Goal: Task Accomplishment & Management: Manage account settings

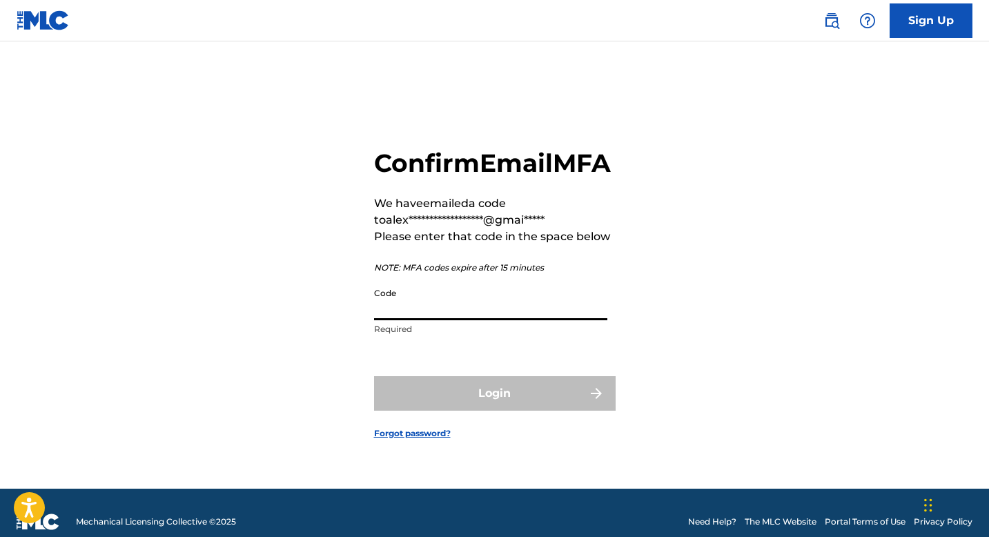
click at [454, 320] on input "Code" at bounding box center [490, 300] width 233 height 39
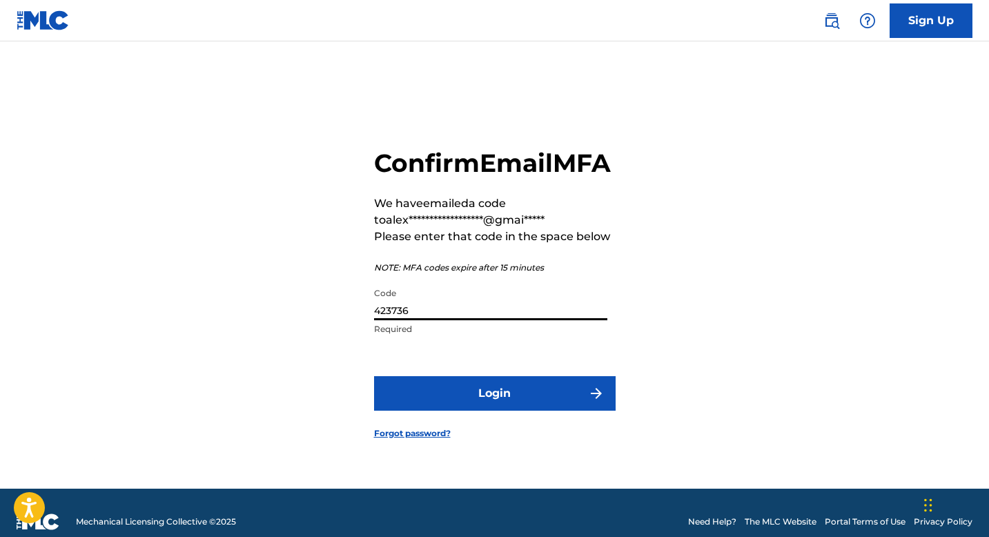
type input "423736"
click at [547, 411] on button "Login" at bounding box center [495, 393] width 242 height 35
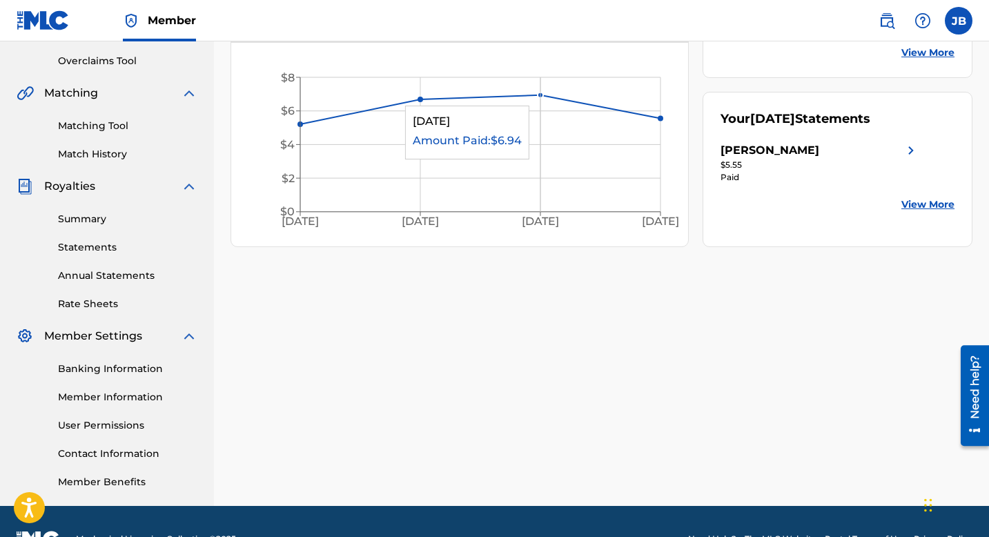
scroll to position [319, 0]
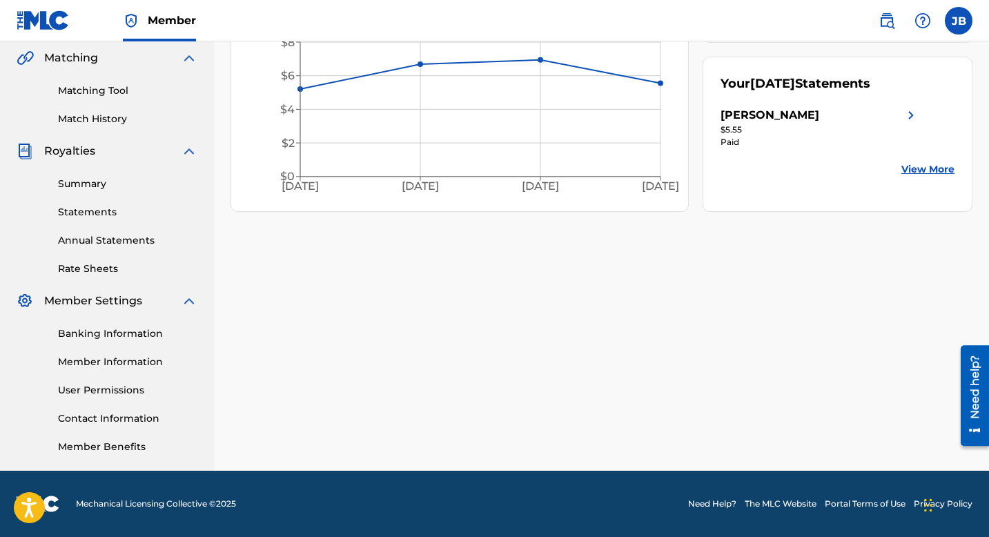
click at [128, 332] on link "Banking Information" at bounding box center [127, 333] width 139 height 14
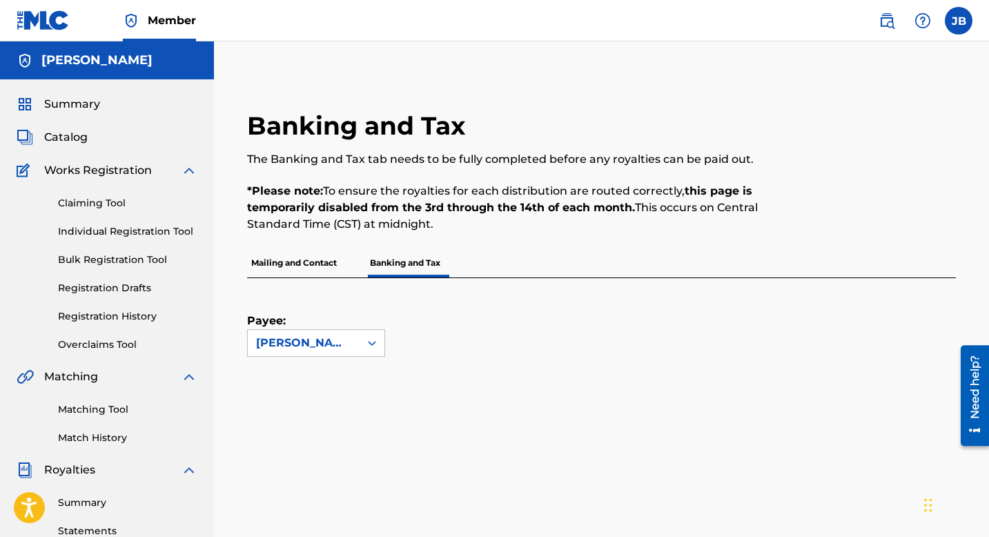
click at [309, 268] on p "Mailing and Contact" at bounding box center [294, 262] width 94 height 29
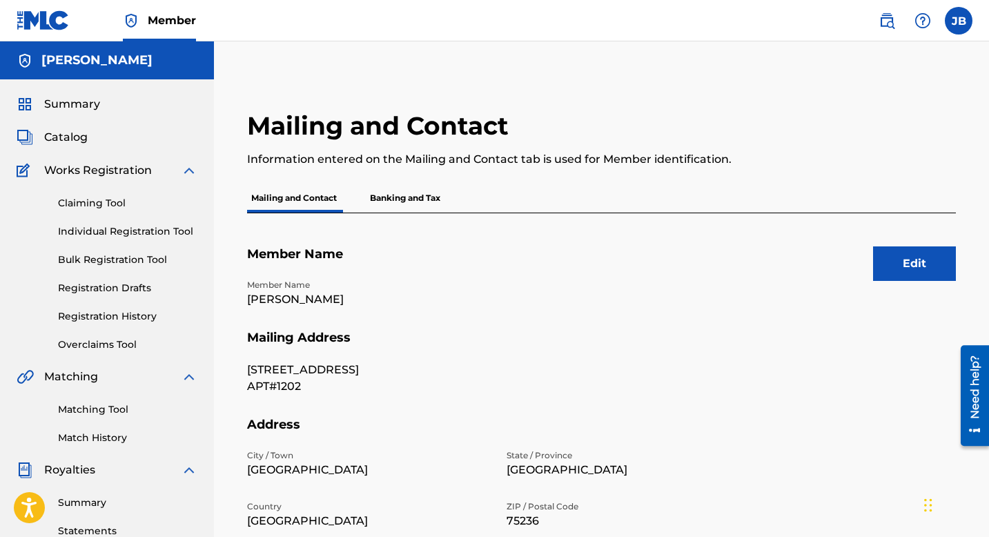
click at [438, 195] on p "Banking and Tax" at bounding box center [405, 198] width 79 height 29
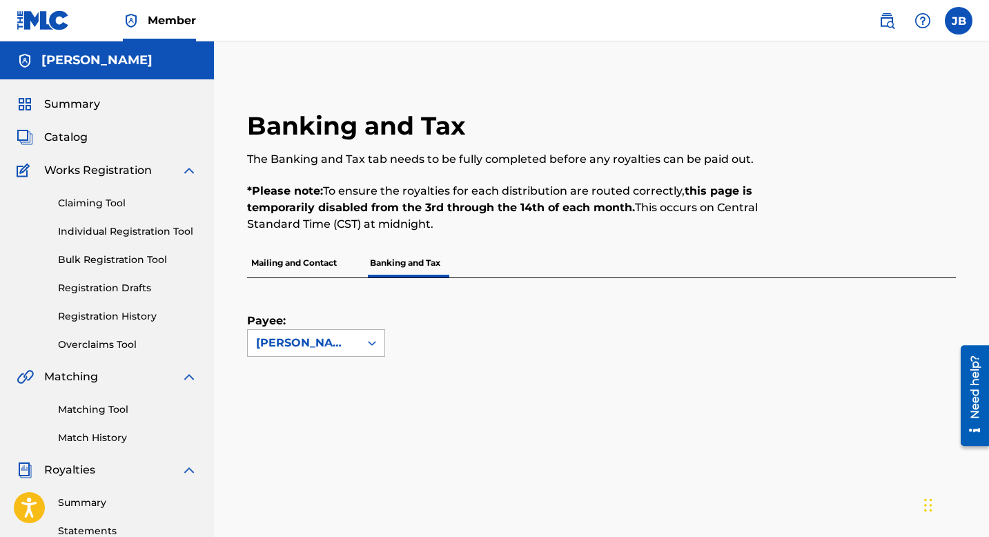
click at [344, 342] on div "[PERSON_NAME]" at bounding box center [303, 343] width 95 height 17
click at [344, 373] on div "[PERSON_NAME]" at bounding box center [316, 374] width 137 height 35
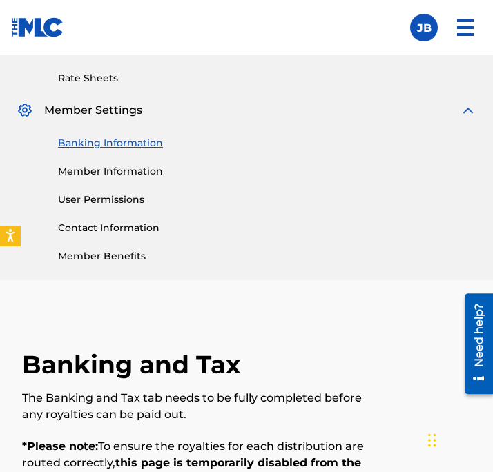
scroll to position [640, 0]
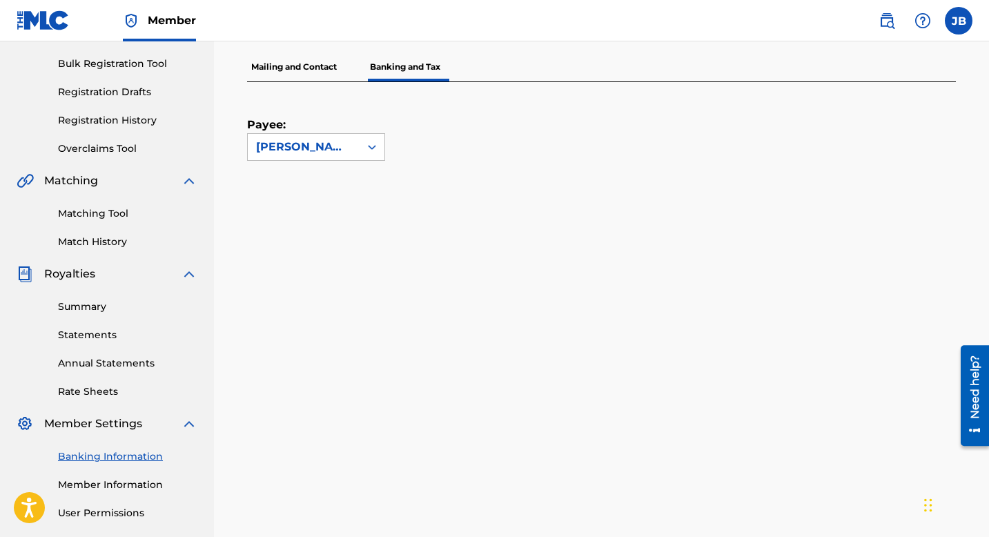
scroll to position [176, 0]
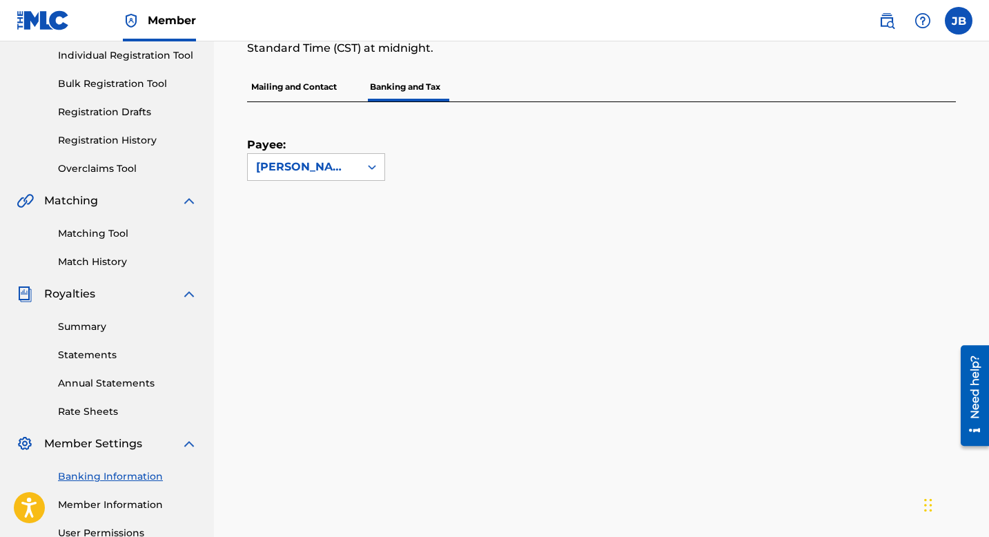
click at [293, 89] on p "Mailing and Contact" at bounding box center [294, 86] width 94 height 29
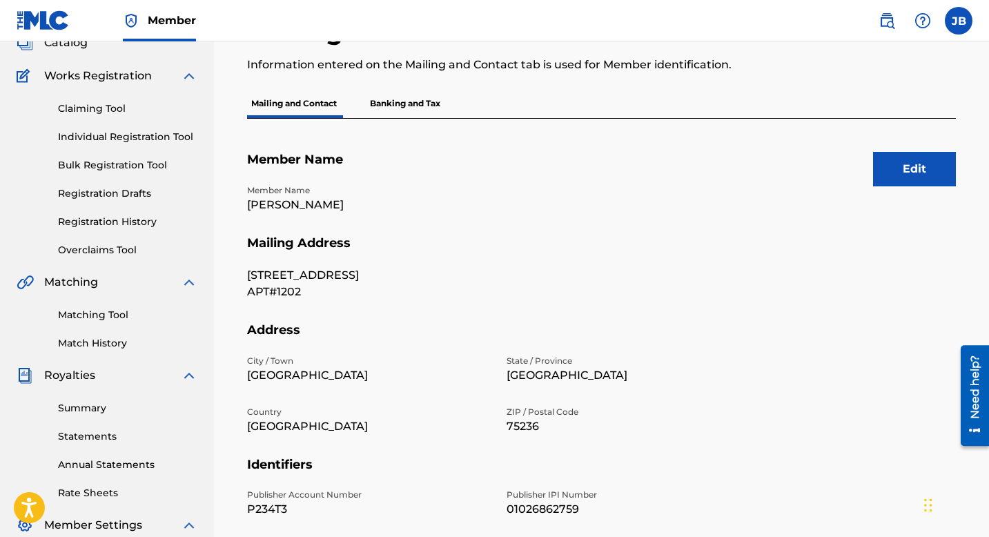
scroll to position [96, 0]
click at [879, 176] on button "Edit" at bounding box center [914, 167] width 83 height 35
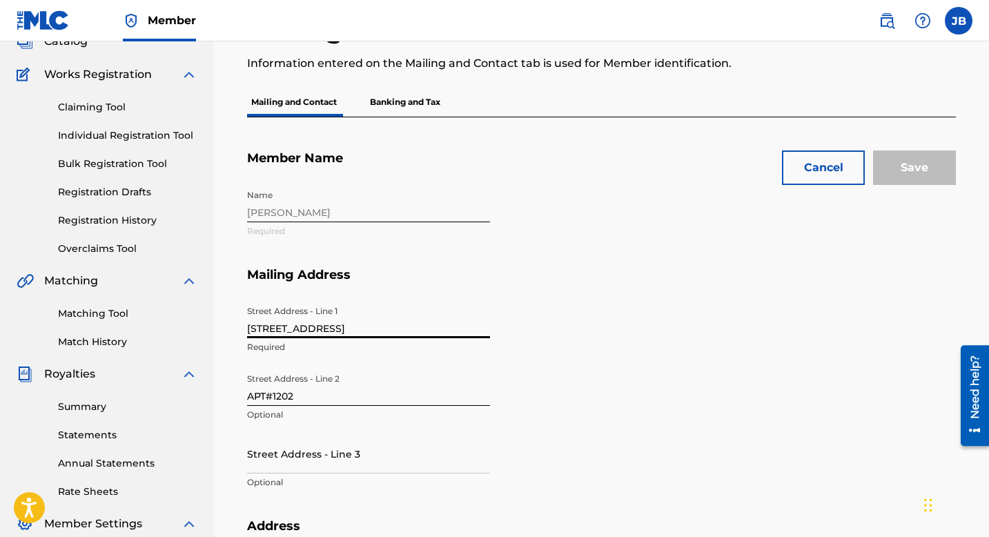
click at [392, 329] on input "[STREET_ADDRESS]" at bounding box center [368, 318] width 243 height 39
type input "3900 investor dr"
click at [355, 399] on input "APT#1202" at bounding box center [368, 385] width 243 height 39
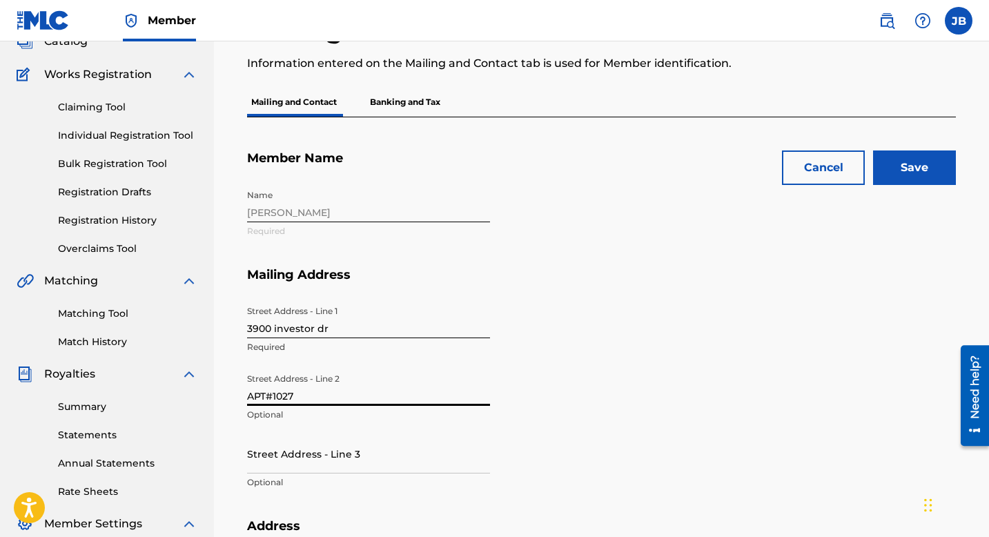
type input "APT#1027"
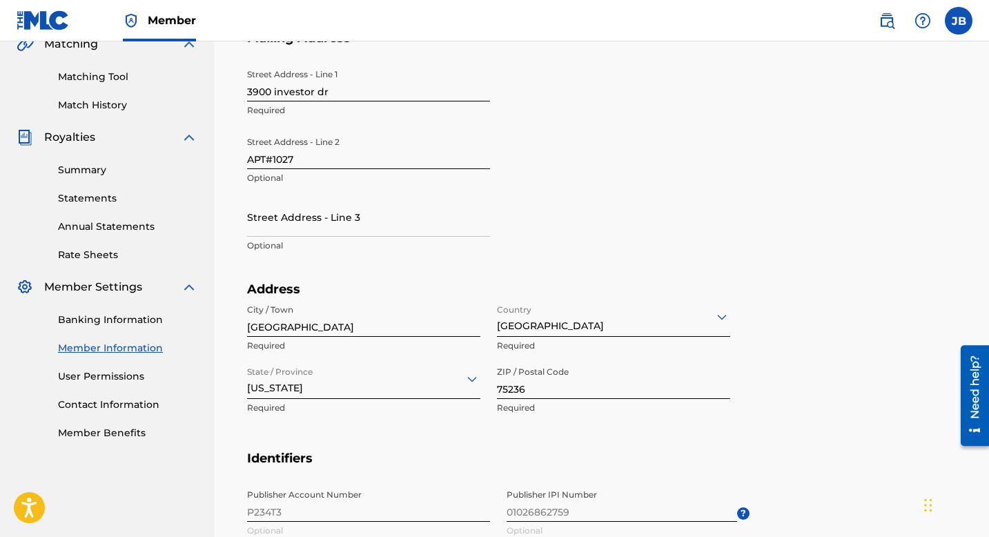
scroll to position [335, 0]
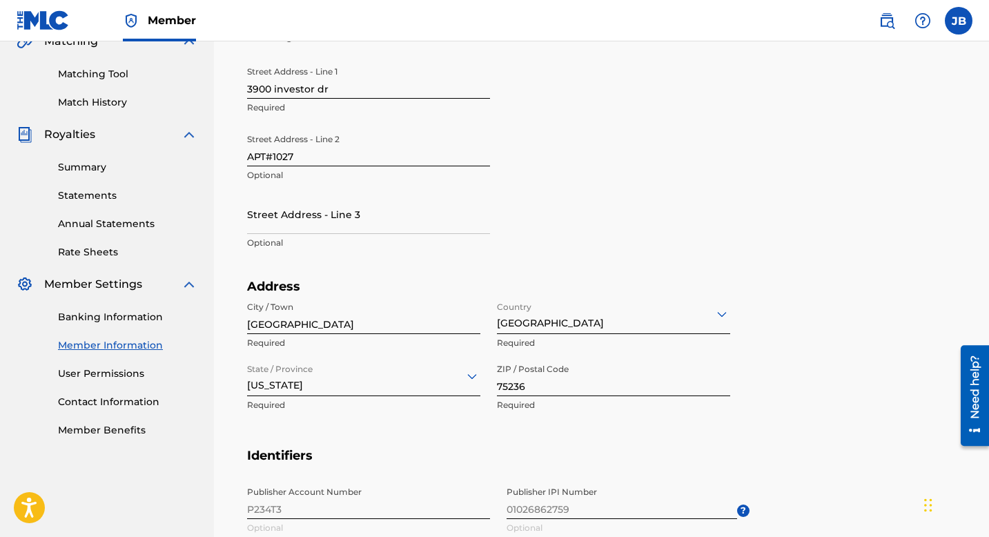
click at [566, 380] on input "75236" at bounding box center [613, 376] width 233 height 39
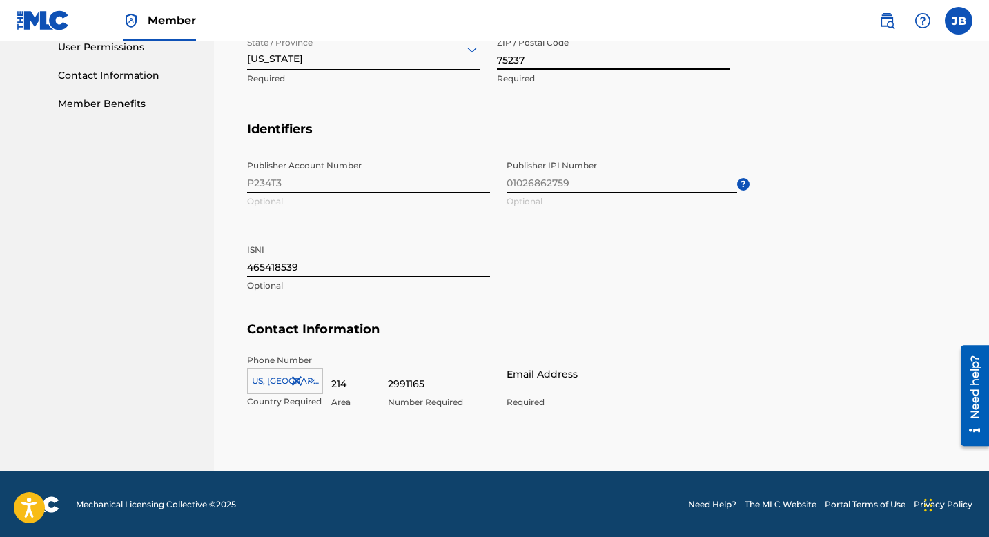
scroll to position [0, 0]
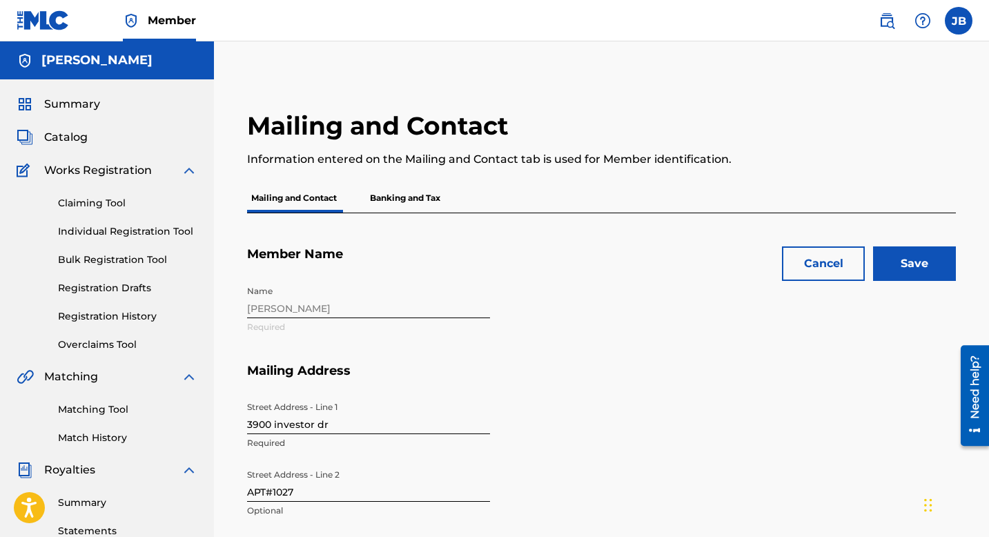
type input "75237"
click at [927, 271] on input "Save" at bounding box center [914, 263] width 83 height 35
click at [916, 255] on input "Save" at bounding box center [914, 263] width 83 height 35
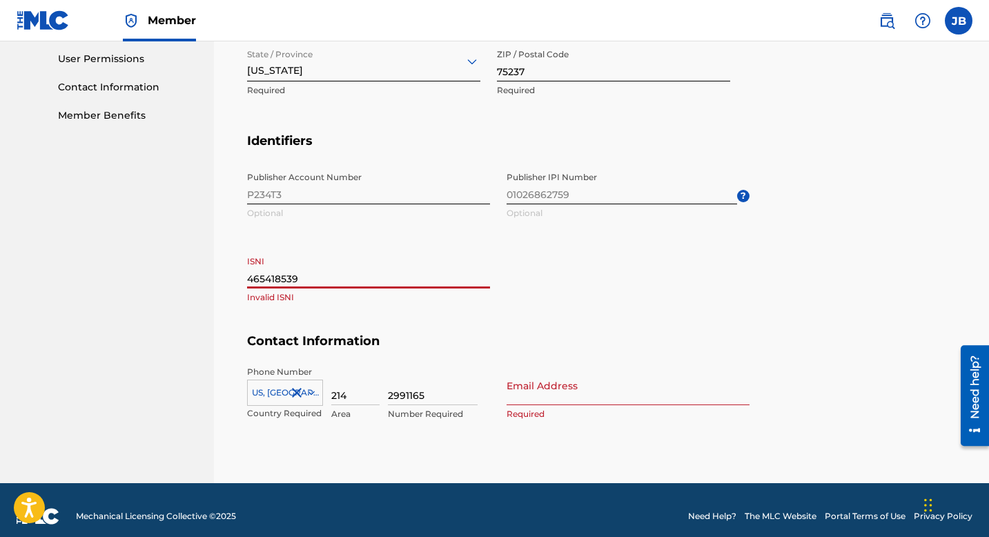
type input "465418539"
click at [580, 384] on input "Email Address" at bounding box center [628, 385] width 243 height 39
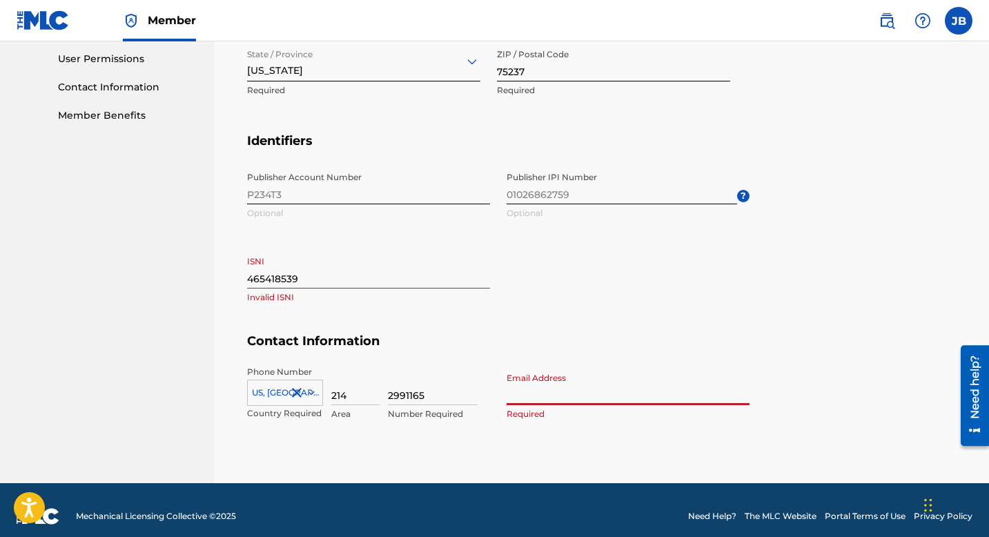
type input "j"
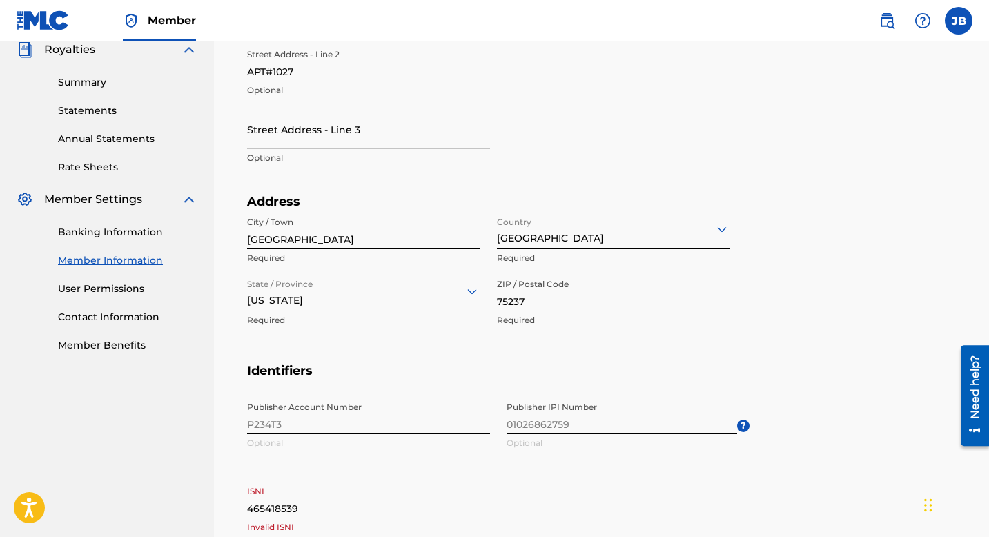
scroll to position [0, 0]
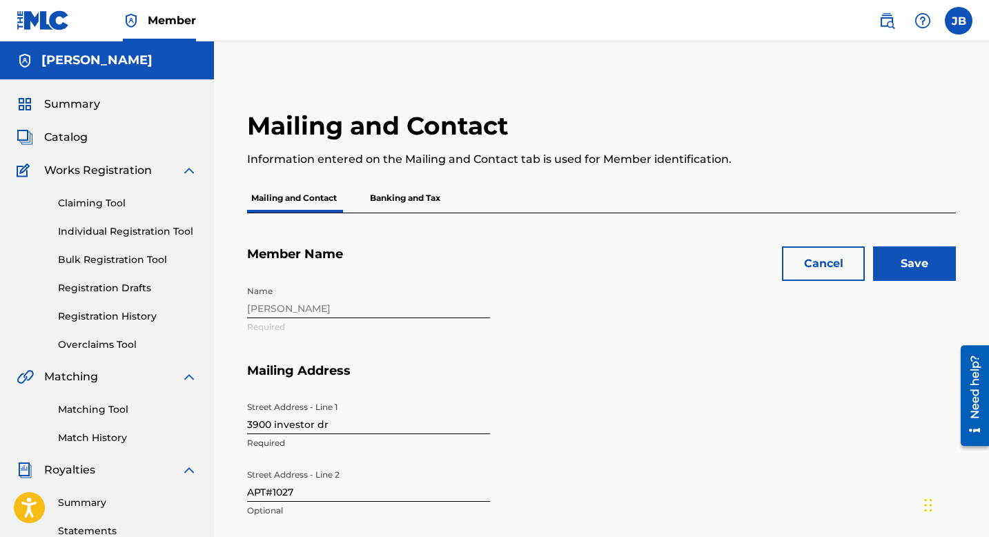
type input "[EMAIL_ADDRESS][DOMAIN_NAME]"
click at [920, 273] on input "Save" at bounding box center [914, 263] width 83 height 35
click at [826, 266] on button "Cancel" at bounding box center [823, 263] width 83 height 35
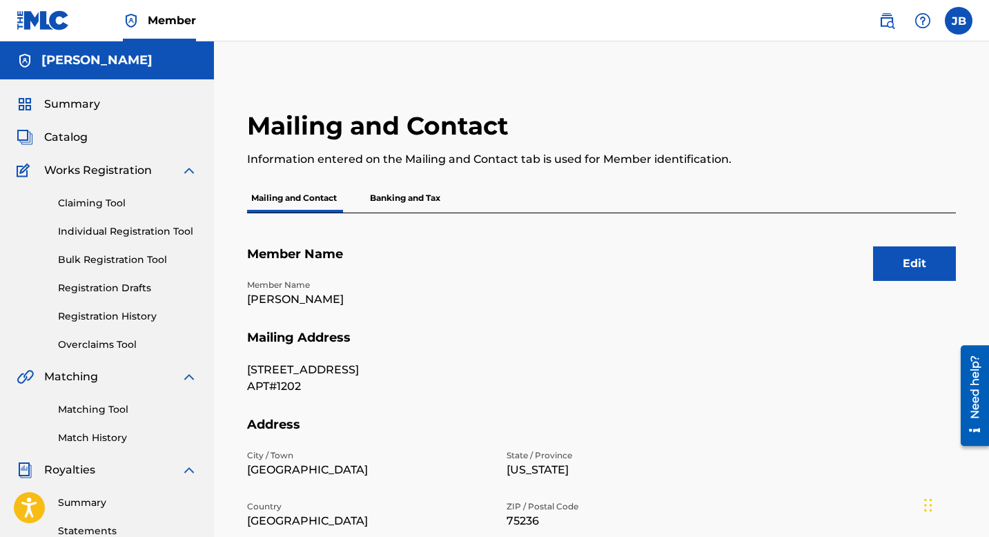
click at [390, 203] on p "Banking and Tax" at bounding box center [405, 198] width 79 height 29
